Goal: Information Seeking & Learning: Understand process/instructions

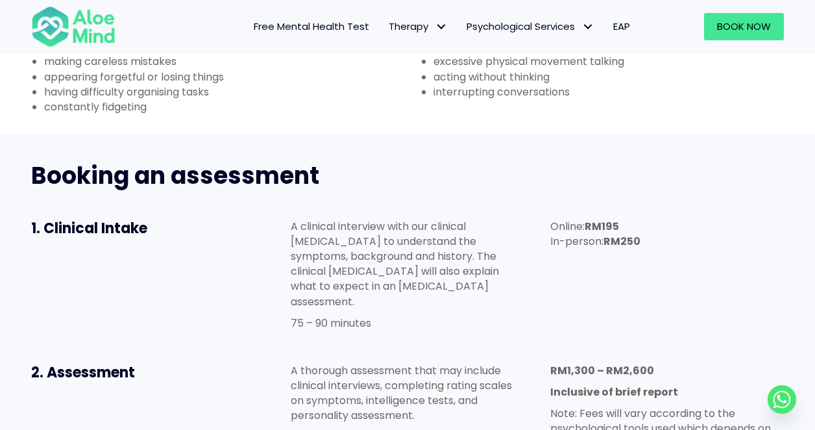
scroll to position [584, 0]
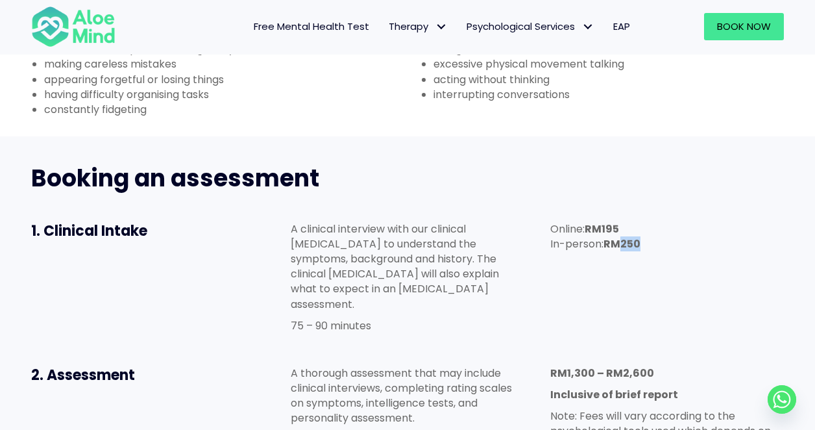
drag, startPoint x: 623, startPoint y: 180, endPoint x: 710, endPoint y: 197, distance: 88.6
click at [710, 208] on div "Online: RM195 In-person: RM250" at bounding box center [667, 239] width 260 height 62
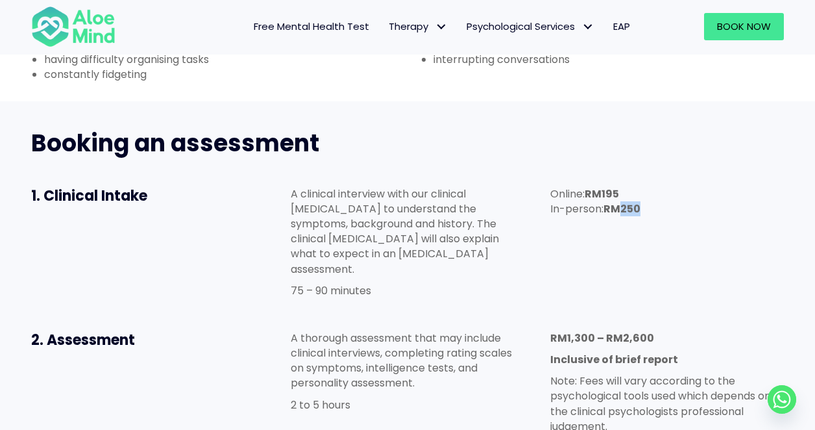
scroll to position [649, 0]
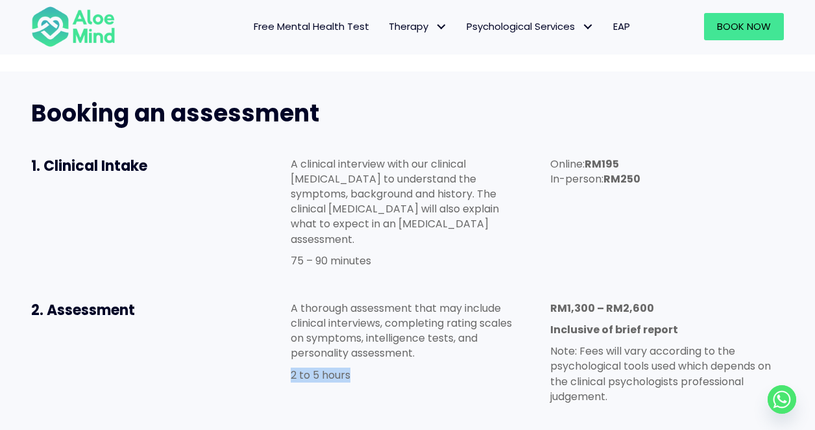
drag, startPoint x: 289, startPoint y: 301, endPoint x: 393, endPoint y: 308, distance: 104.8
click at [393, 308] on div "A thorough assessment that may include clinical interviews, completing rating s…" at bounding box center [408, 345] width 260 height 114
drag, startPoint x: 619, startPoint y: 228, endPoint x: 702, endPoint y: 240, distance: 84.5
click at [702, 301] on div "RM1,300 – RM2,600 Inclusive of brief report Note: Fees will vary according to t…" at bounding box center [667, 352] width 234 height 103
drag, startPoint x: 573, startPoint y: 103, endPoint x: 691, endPoint y: 193, distance: 149.2
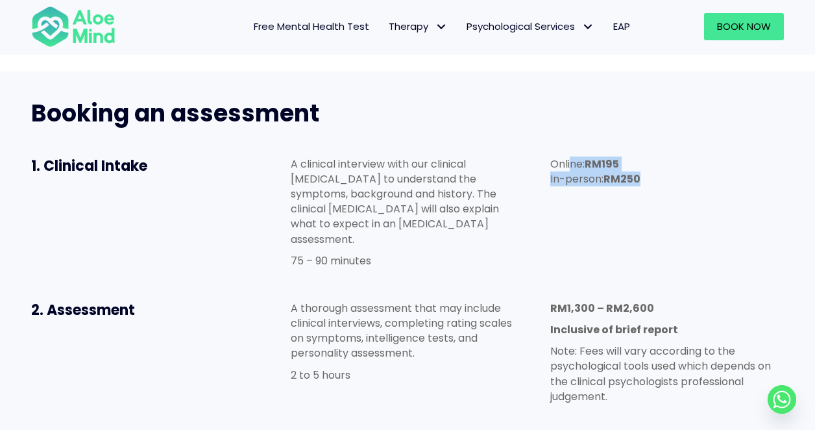
click at [669, 143] on div "Online: RM195 In-person: RM250" at bounding box center [667, 174] width 260 height 62
click at [616, 149] on div "1. Clinical Intake A clinical interview with our clinical [MEDICAL_DATA] to und…" at bounding box center [407, 215] width 779 height 144
click at [675, 156] on p "Online: RM195 In-person: RM250" at bounding box center [667, 171] width 234 height 30
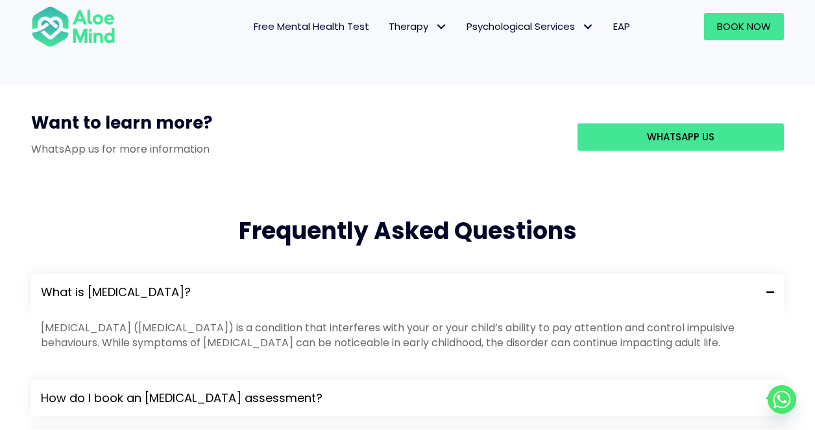
scroll to position [1168, 0]
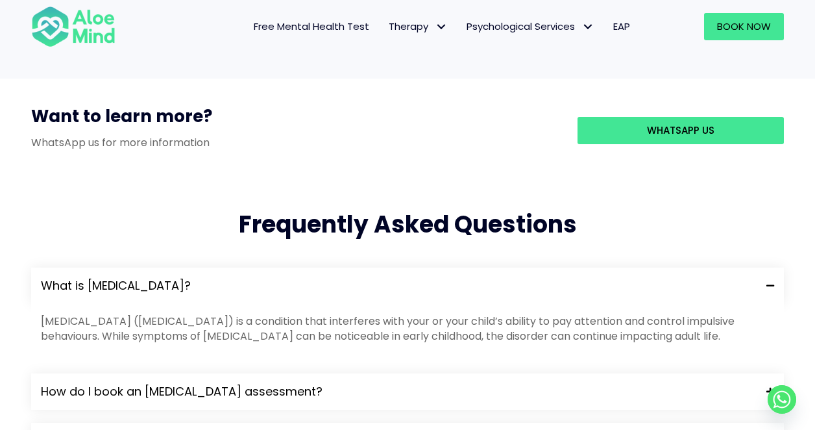
click at [399, 383] on span "How do I book an [MEDICAL_DATA] assessment?" at bounding box center [399, 391] width 716 height 17
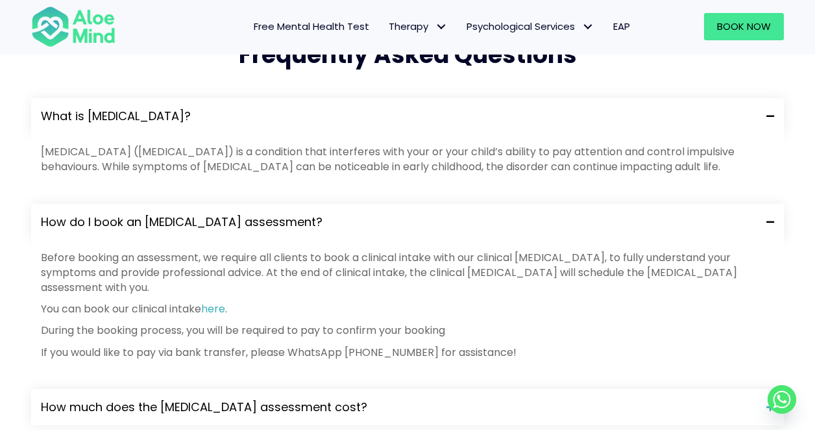
scroll to position [1363, 0]
